Goal: Task Accomplishment & Management: Manage account settings

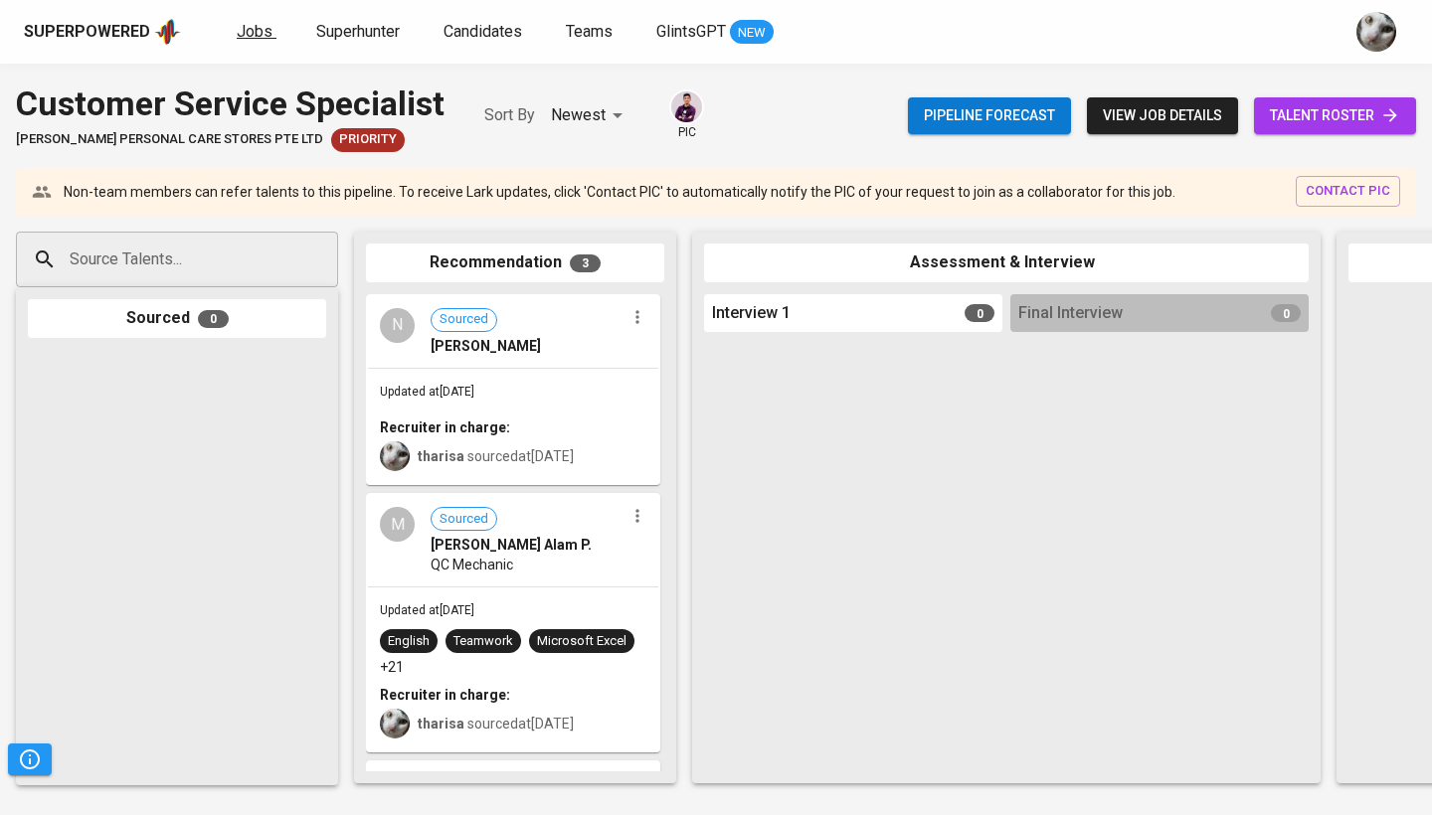
click at [240, 30] on span "Jobs" at bounding box center [255, 31] width 36 height 19
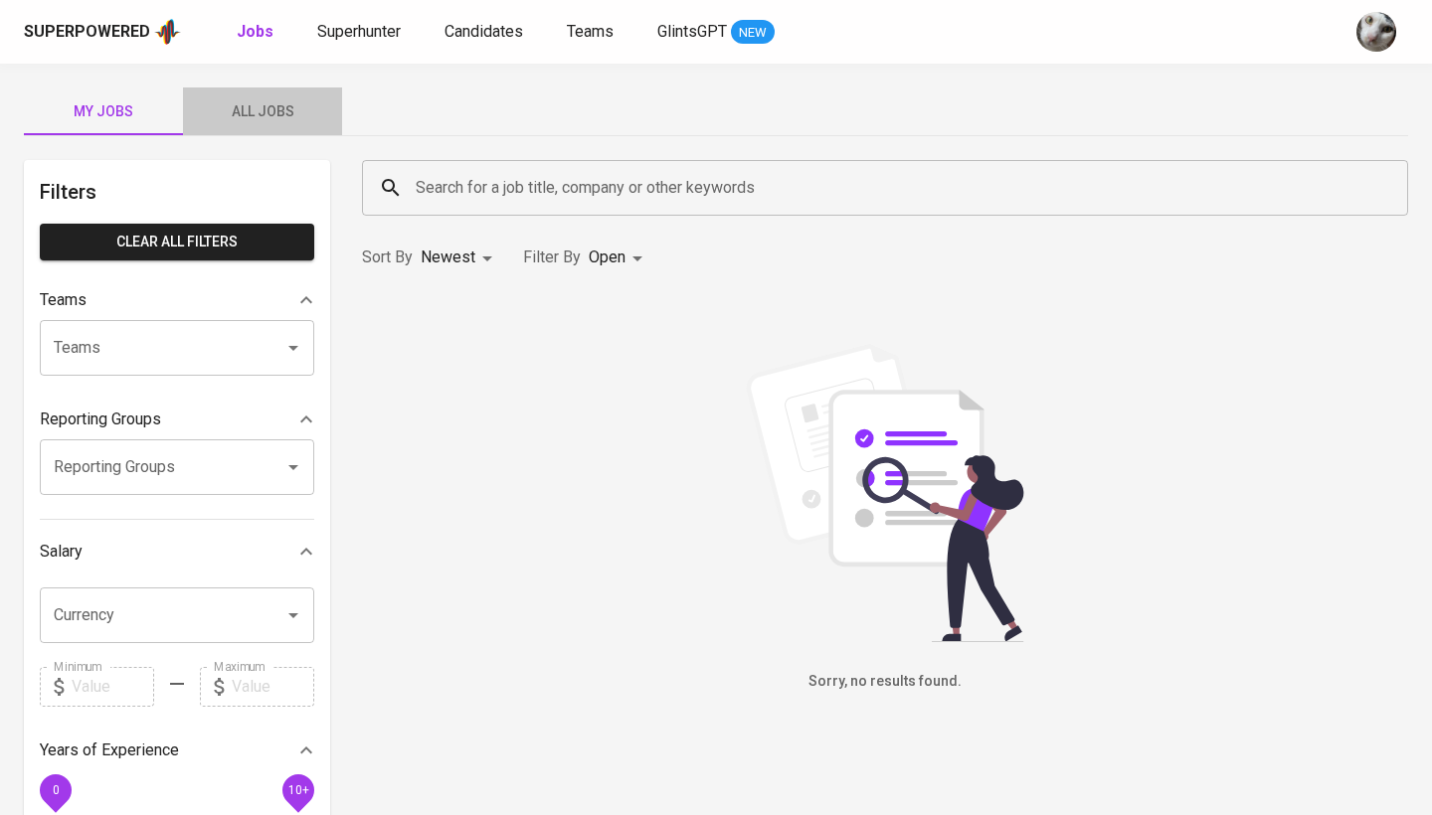
click at [231, 113] on span "All Jobs" at bounding box center [262, 111] width 135 height 25
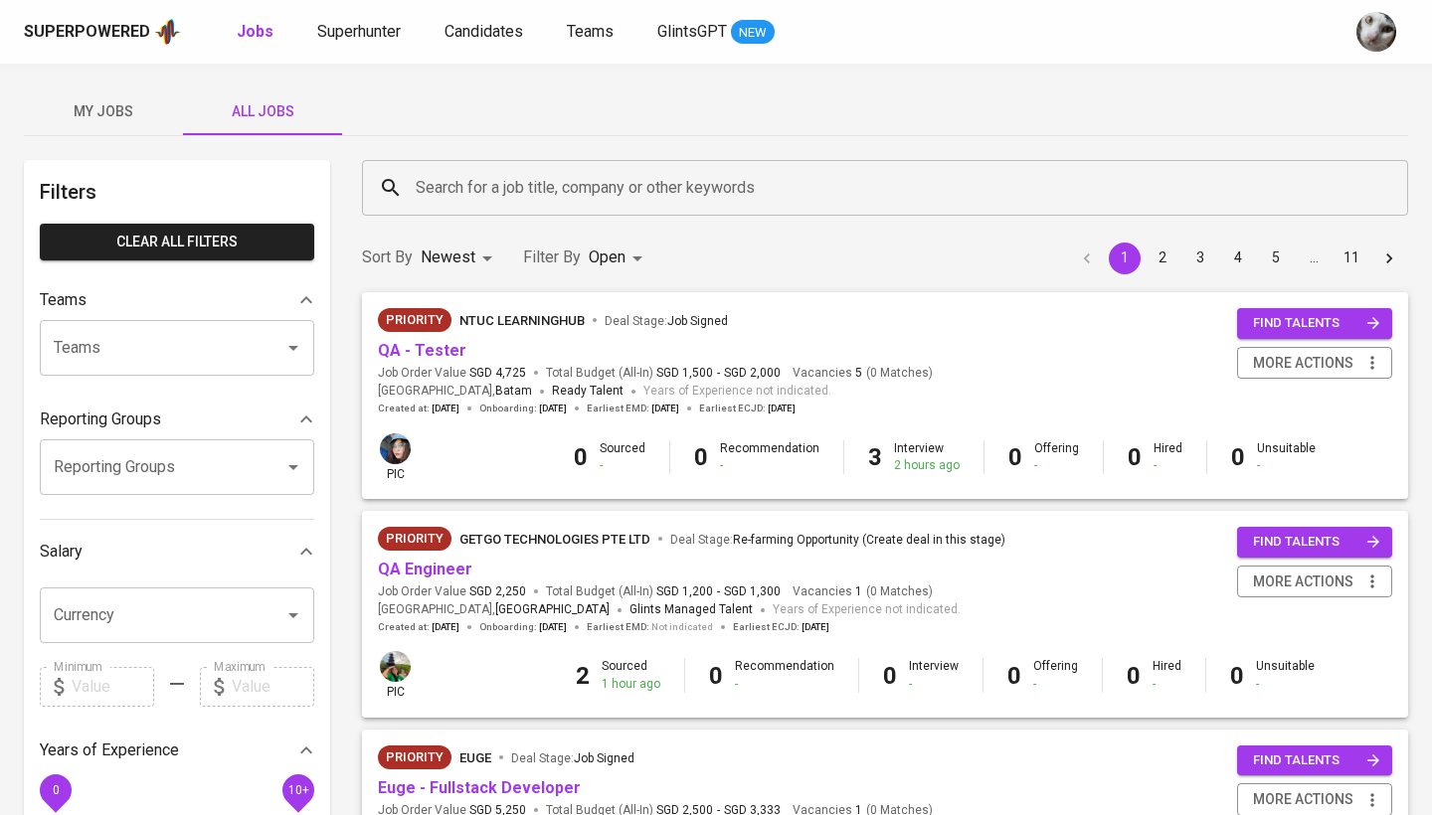
click at [465, 177] on input "Search for a job title, company or other keywords" at bounding box center [890, 188] width 958 height 38
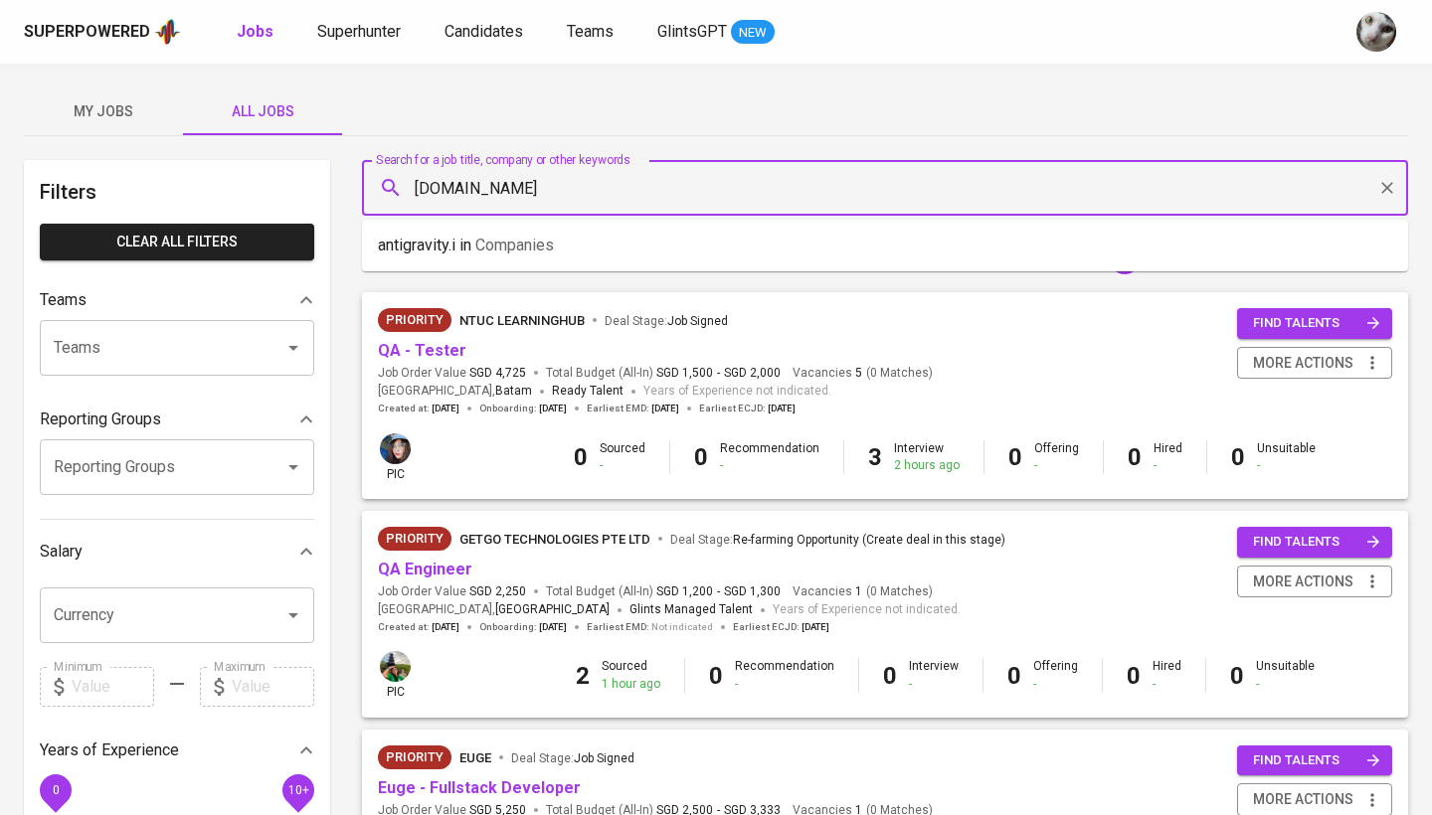
type input "[DOMAIN_NAME]"
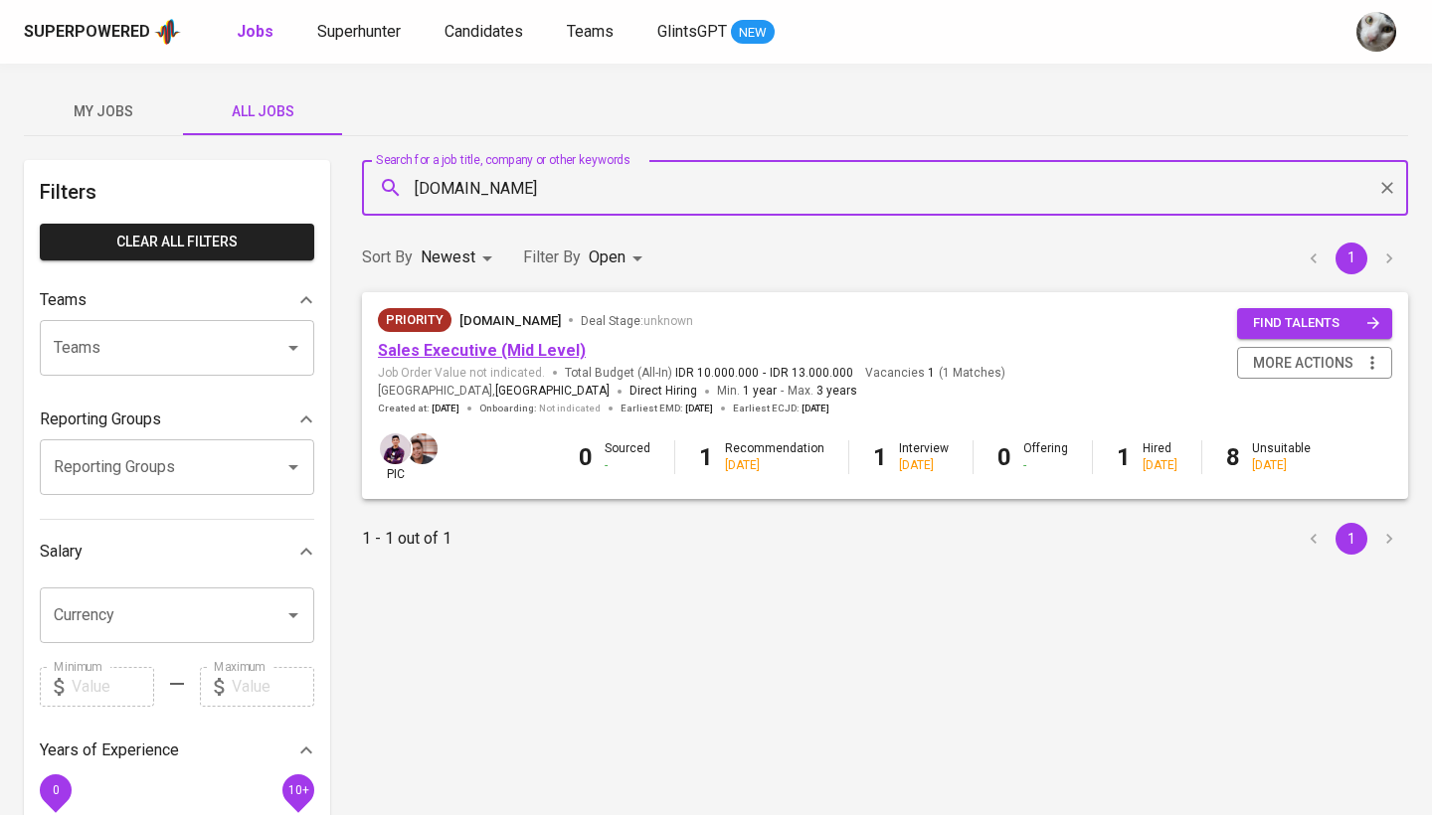
click at [466, 354] on link "Sales Executive (Mid Level)" at bounding box center [482, 350] width 208 height 19
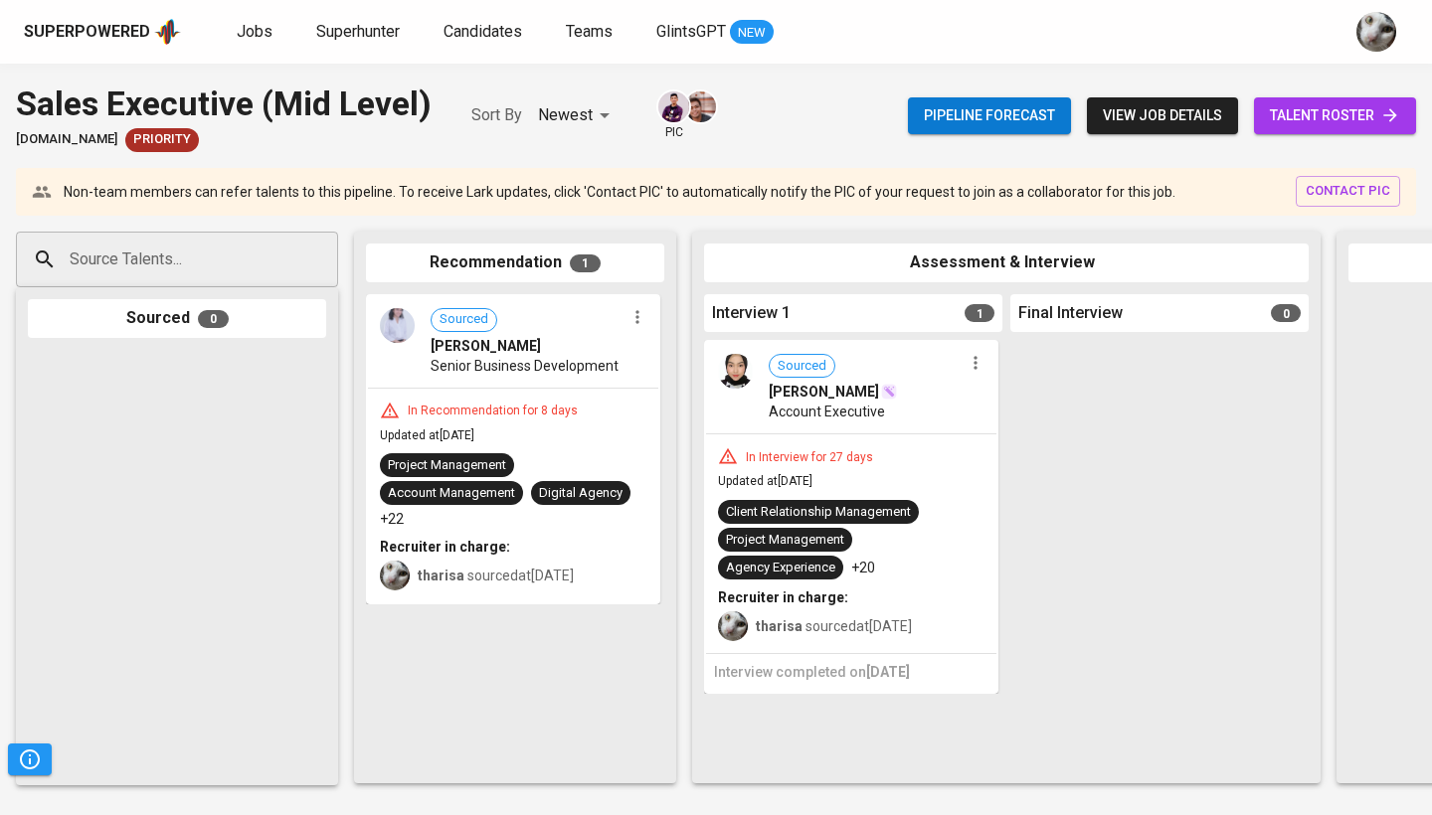
click at [1326, 114] on span "talent roster" at bounding box center [1335, 115] width 130 height 25
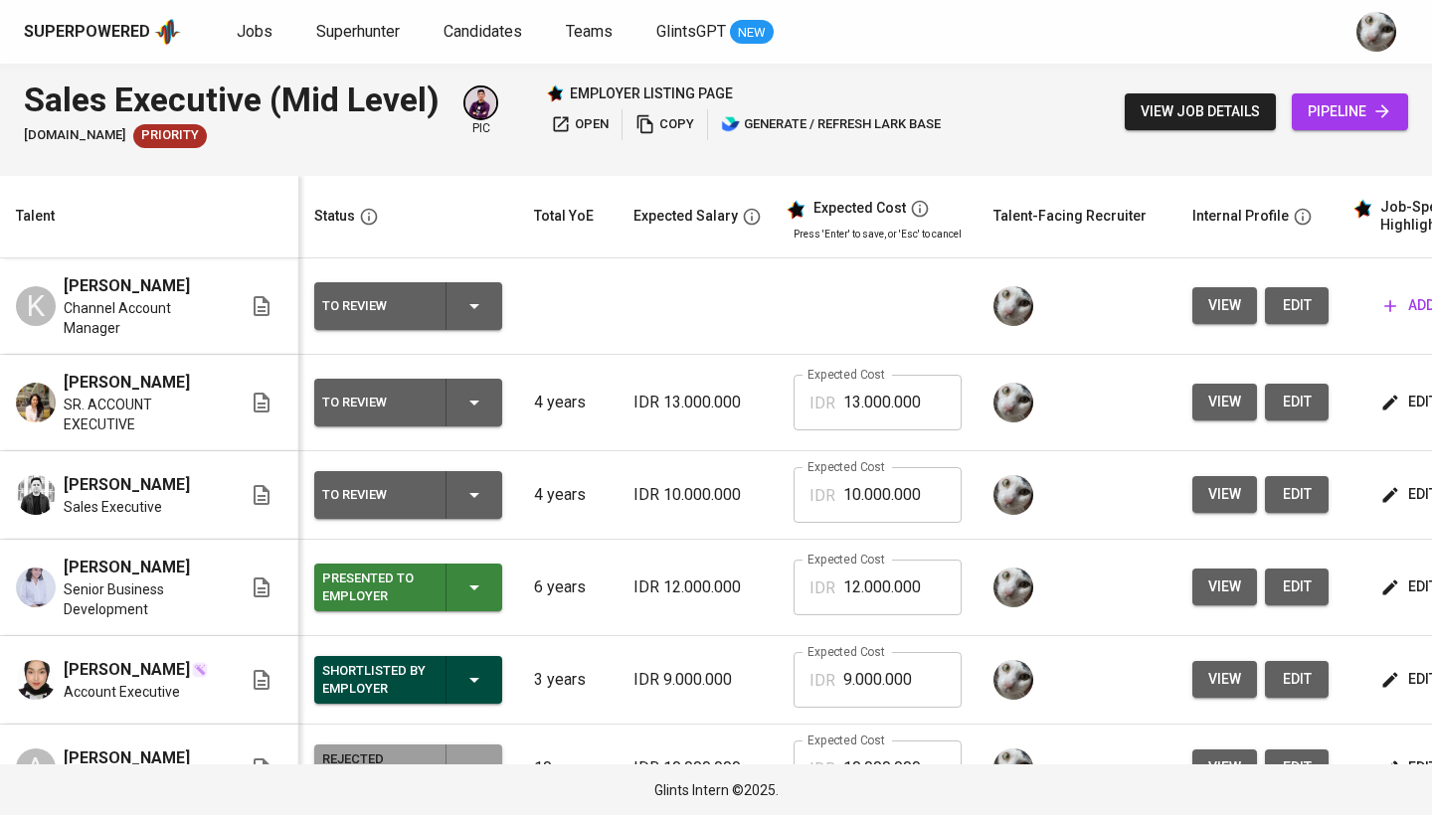
click at [1396, 415] on span "edit" at bounding box center [1410, 402] width 53 height 25
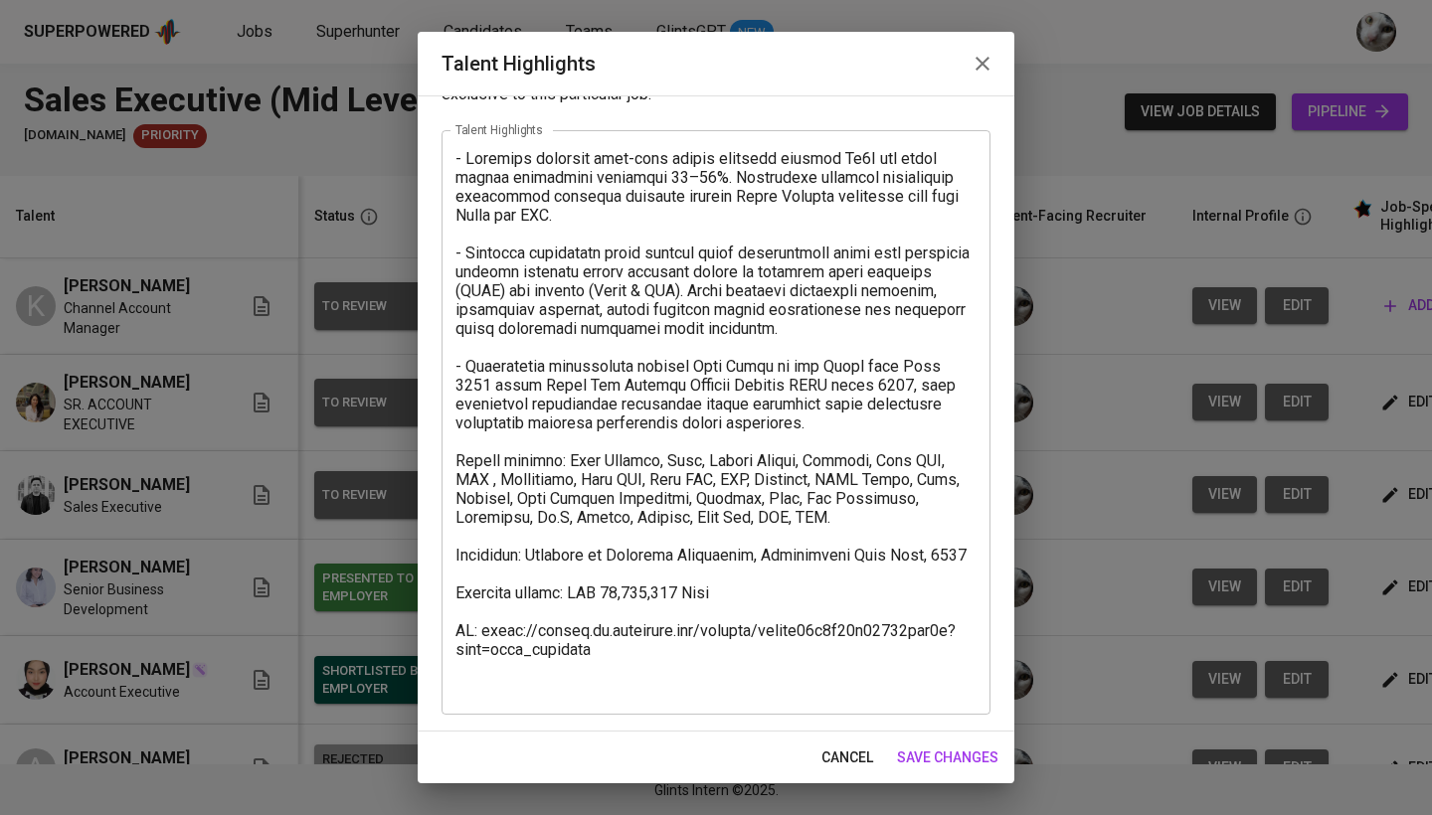
scroll to position [78, 0]
click at [877, 524] on textarea at bounding box center [715, 423] width 521 height 548
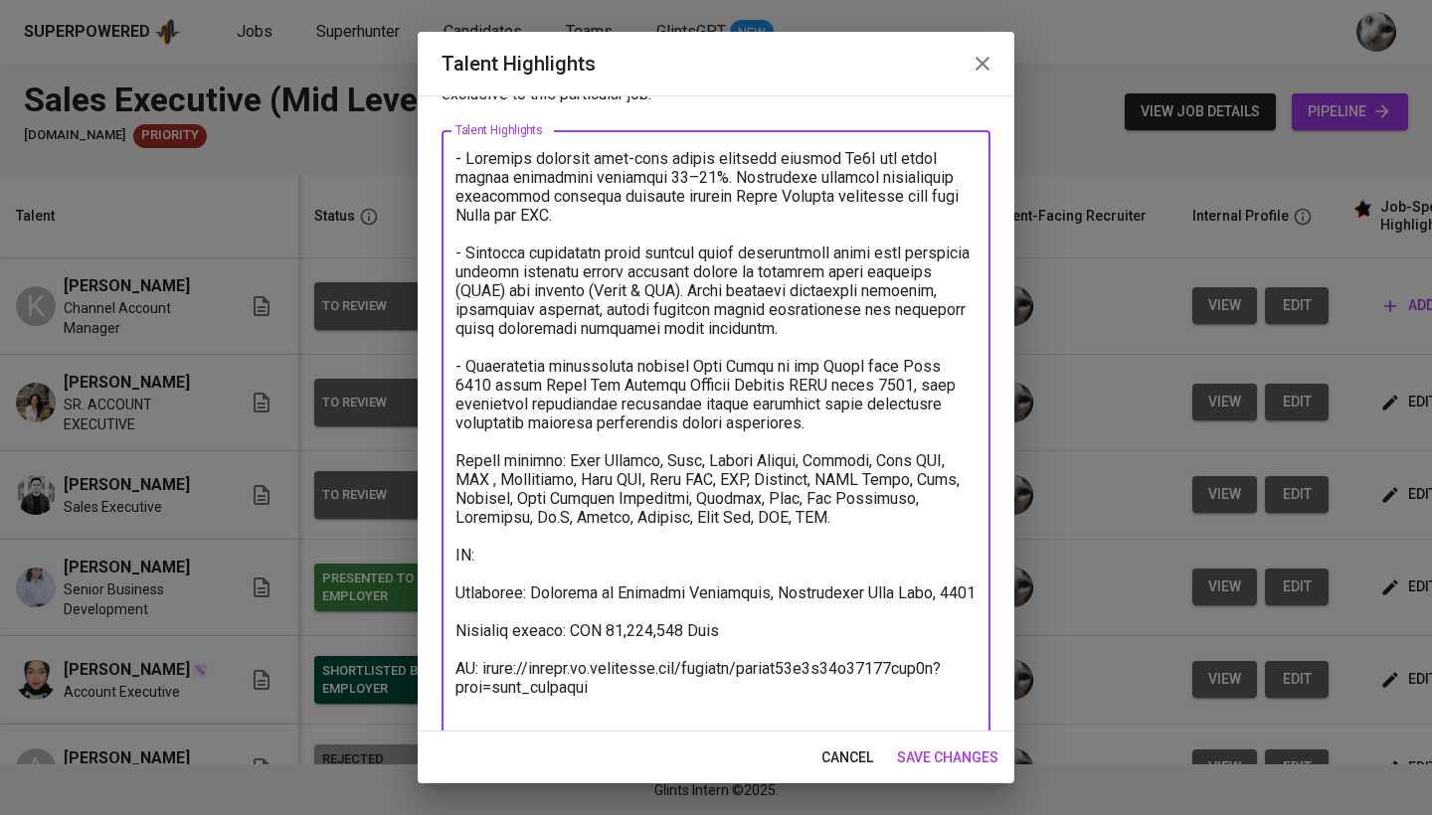
paste textarea "[URL][DOMAIN_NAME]"
type textarea "- Loremips dolorsit amet-cons adipis elitsedd eiusmod Te3I utl etdol magnaa eni…"
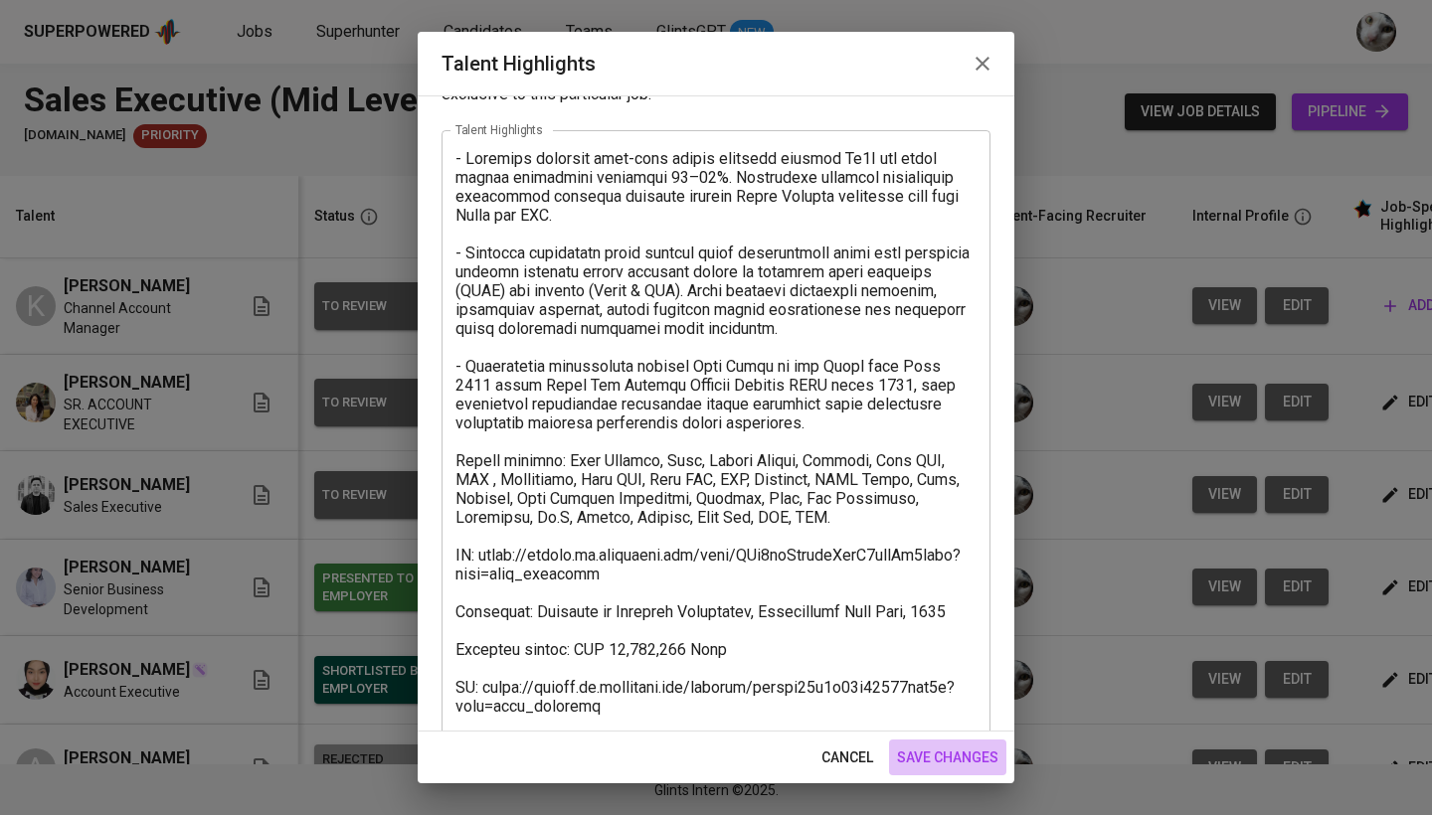
click at [944, 773] on button "save changes" at bounding box center [947, 758] width 117 height 37
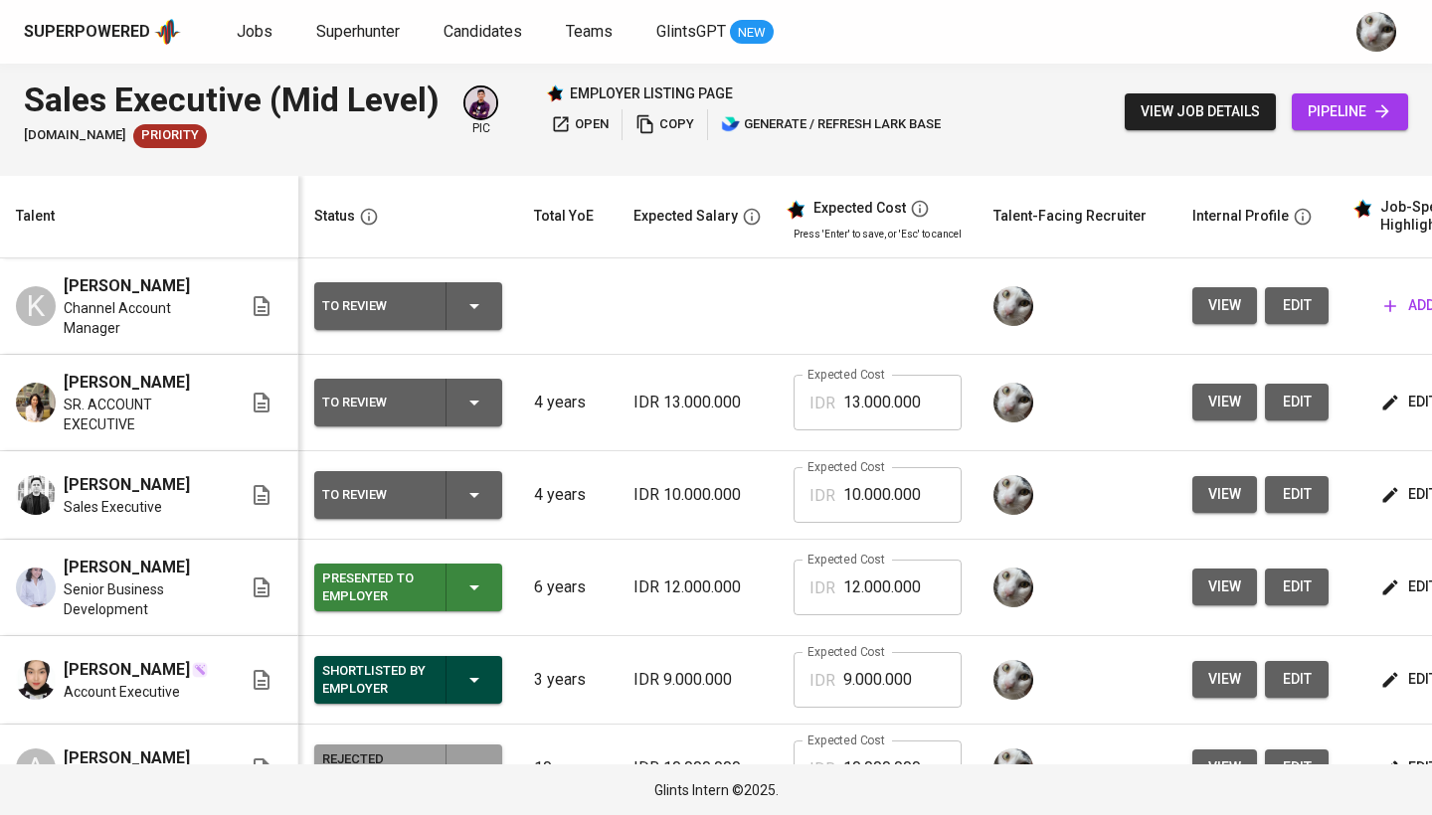
click at [1386, 502] on icon "button" at bounding box center [1390, 494] width 15 height 15
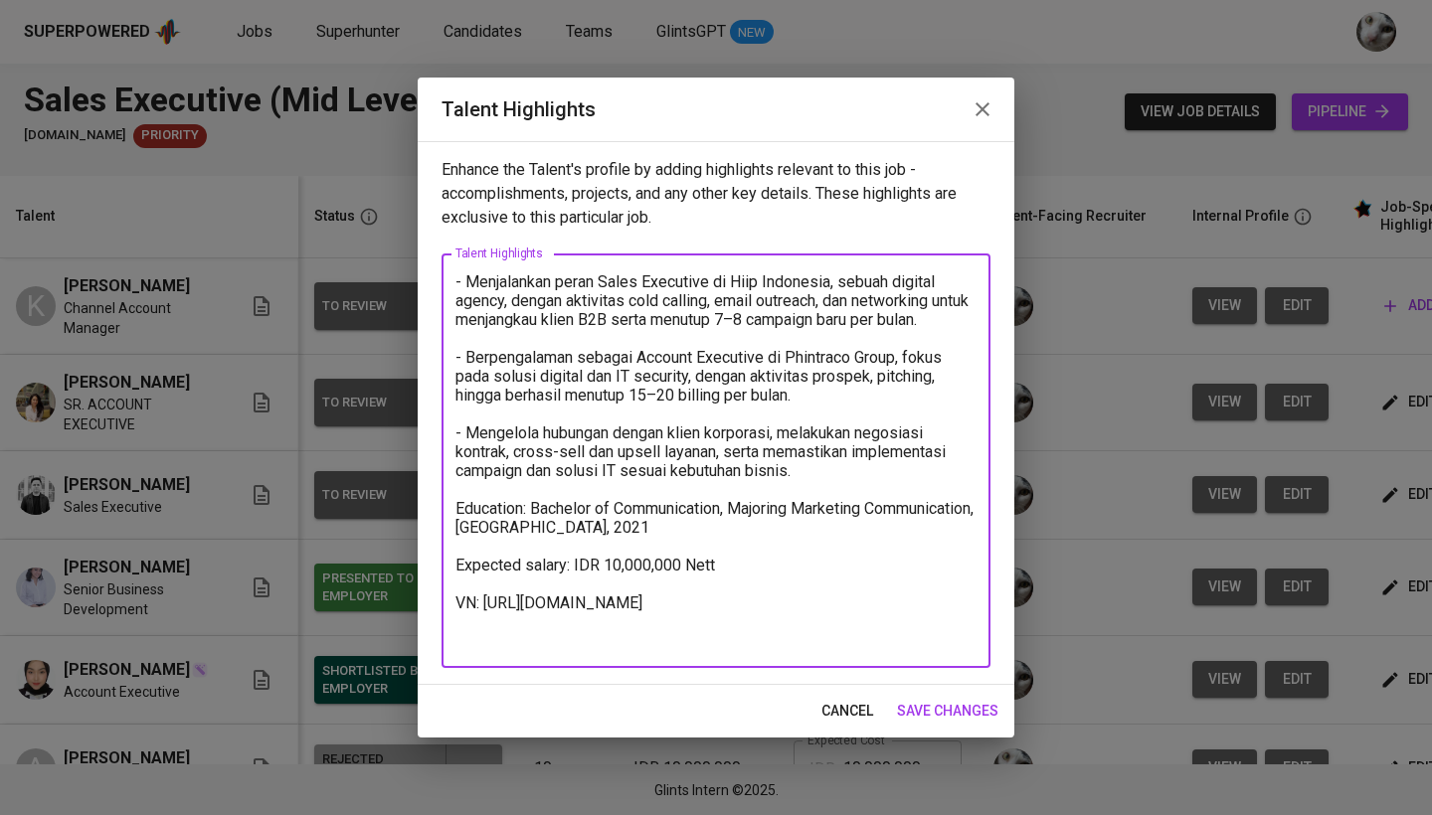
click at [884, 486] on textarea "- Menjalankan peran Sales Executive di Hiip Indonesia, sebuah digital agency, d…" at bounding box center [715, 461] width 521 height 378
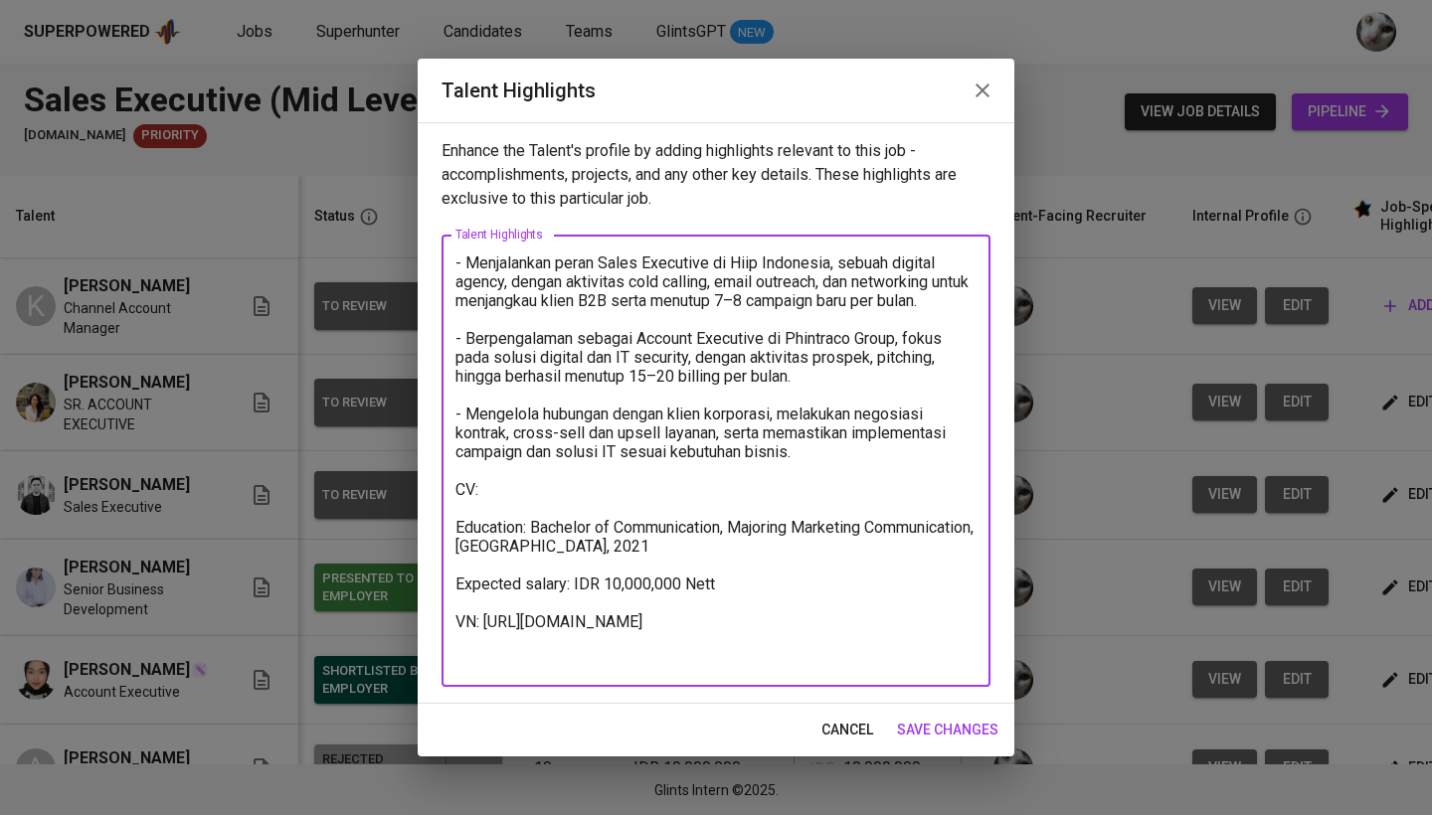
paste textarea "[URL][DOMAIN_NAME]"
type textarea "- Menjalankan peran Sales Executive di Hiip Indonesia, sebuah digital agency, d…"
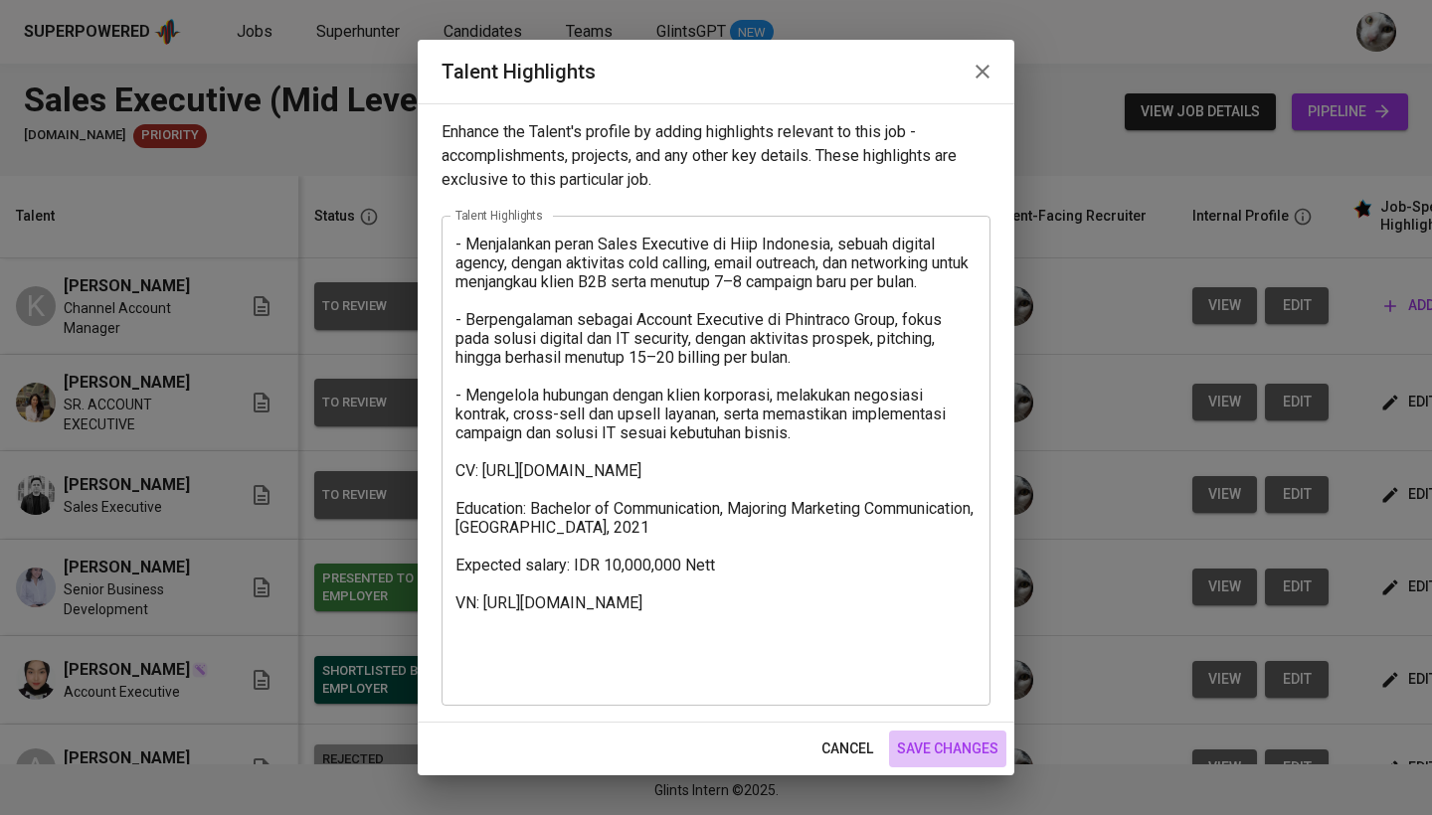
click at [930, 739] on span "save changes" at bounding box center [947, 749] width 101 height 25
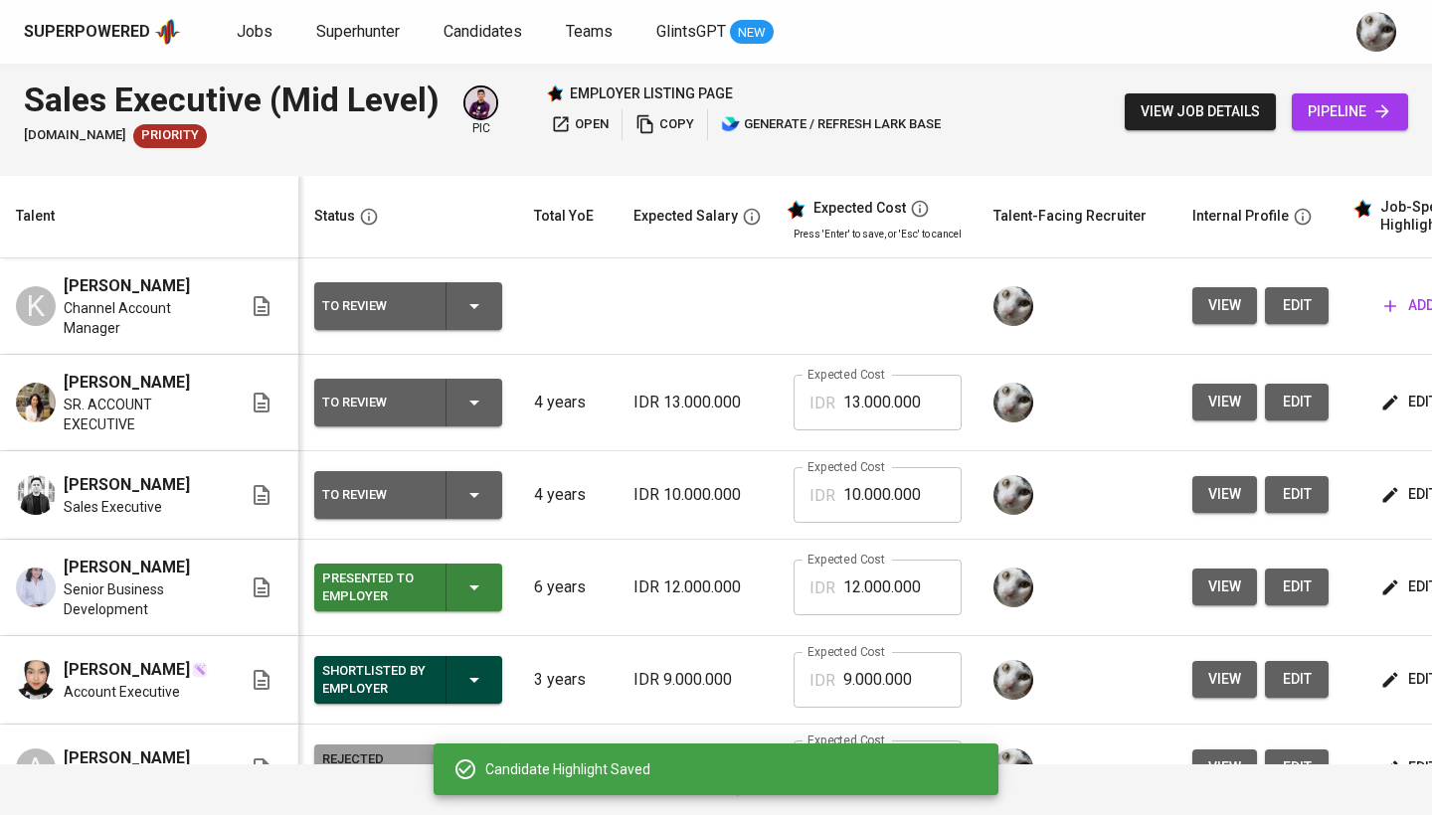
click at [1399, 415] on span "edit" at bounding box center [1410, 402] width 53 height 25
